Goal: Task Accomplishment & Management: Use online tool/utility

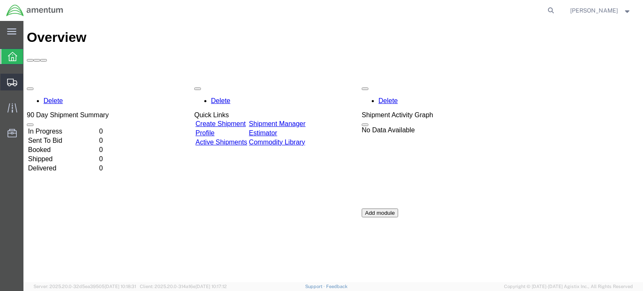
click at [0, 0] on span "Estimator" at bounding box center [0, 0] width 0 height 0
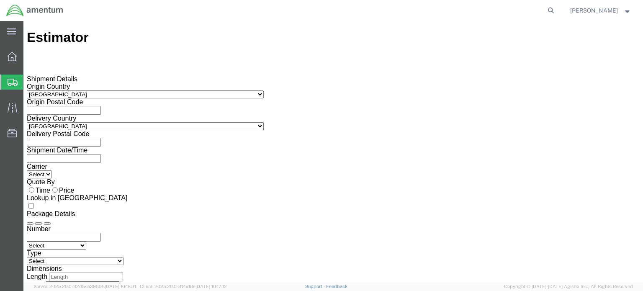
click at [264, 123] on select "Select [GEOGRAPHIC_DATA] [GEOGRAPHIC_DATA] [GEOGRAPHIC_DATA] [GEOGRAPHIC_DATA] …" at bounding box center [145, 126] width 237 height 8
click at [39, 105] on label "Origin Postal Code" at bounding box center [55, 101] width 56 height 7
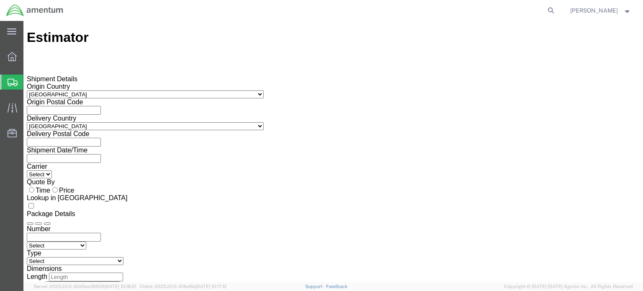
click at [86, 242] on select "Select Air Less than Truckload Multi-Leg Ocean Freight Rail Small Parcel Truckl…" at bounding box center [56, 246] width 59 height 8
click at [264, 122] on select "Select [GEOGRAPHIC_DATA] [GEOGRAPHIC_DATA] [GEOGRAPHIC_DATA] [GEOGRAPHIC_DATA] …" at bounding box center [145, 126] width 237 height 8
select select "GB"
click at [113, 122] on select "Select [GEOGRAPHIC_DATA] [GEOGRAPHIC_DATA] [GEOGRAPHIC_DATA] [GEOGRAPHIC_DATA] …" at bounding box center [145, 126] width 237 height 8
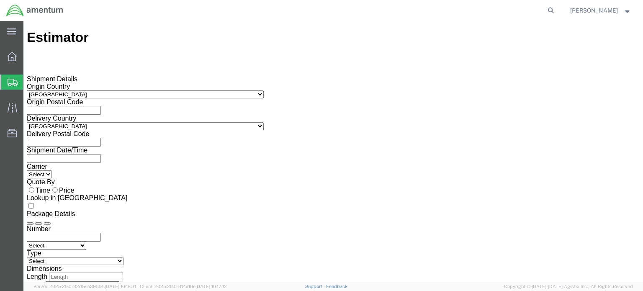
click at [123, 257] on select "Select BCK Boxes Bale(s) Basket(s) Bolt(s) Bottle(s) Buckets Bulk Bundle(s) Can…" at bounding box center [75, 261] width 97 height 8
click at [41, 249] on label "Type" at bounding box center [34, 252] width 15 height 7
click at [13, 105] on icon at bounding box center [13, 108] width 10 height 10
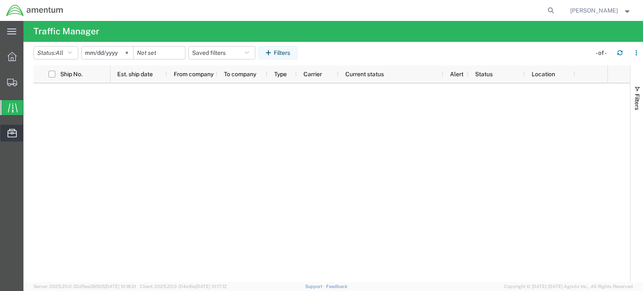
click at [12, 129] on svg-icon at bounding box center [12, 133] width 9 height 8
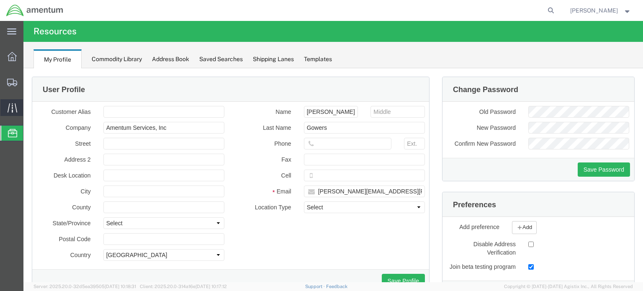
click at [13, 108] on icon at bounding box center [13, 108] width 10 height 10
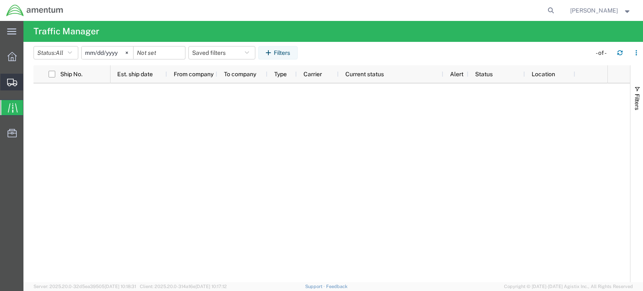
click at [13, 85] on icon at bounding box center [12, 83] width 10 height 8
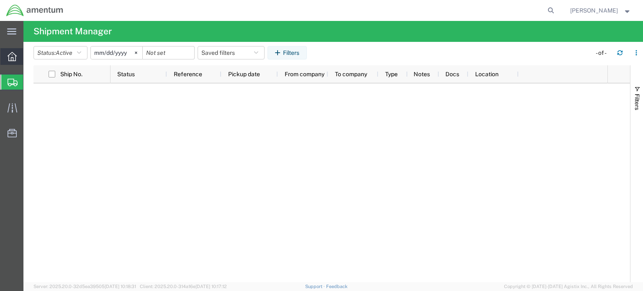
click at [13, 59] on icon at bounding box center [12, 56] width 9 height 9
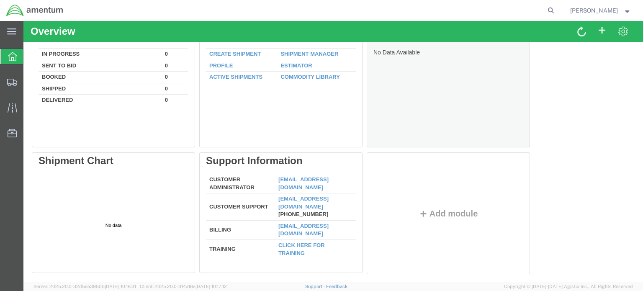
scroll to position [36, 0]
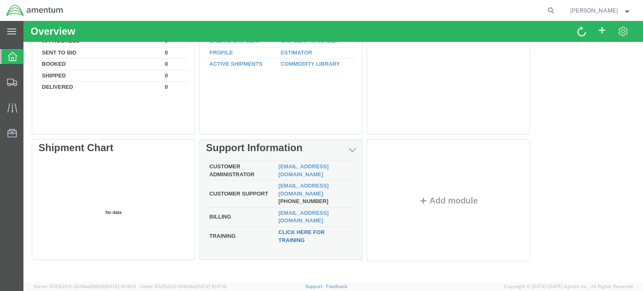
click at [288, 229] on link "Click here for training" at bounding box center [301, 236] width 46 height 14
